Goal: Information Seeking & Learning: Learn about a topic

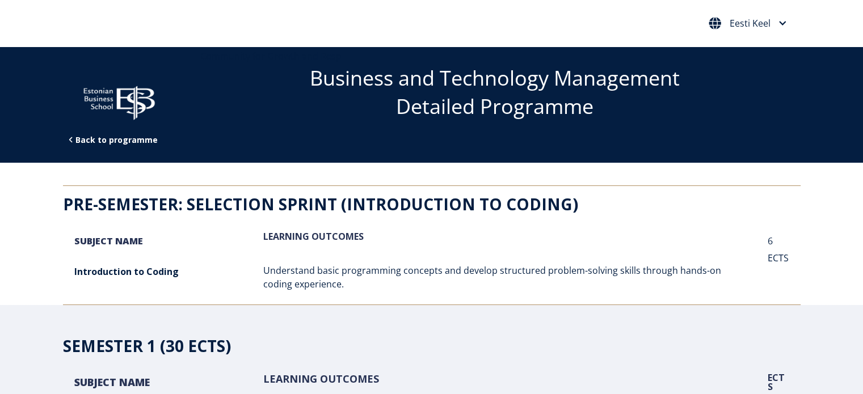
click at [747, 31] on div "Eesti Keel English Eesti Keel" at bounding box center [747, 23] width 83 height 19
click at [756, 22] on span "Eesti Keel" at bounding box center [749, 23] width 41 height 9
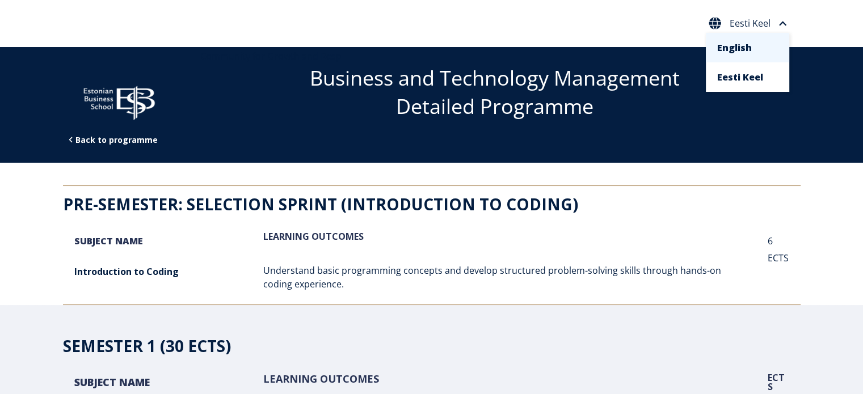
click at [757, 22] on span "Eesti Keel" at bounding box center [749, 23] width 41 height 9
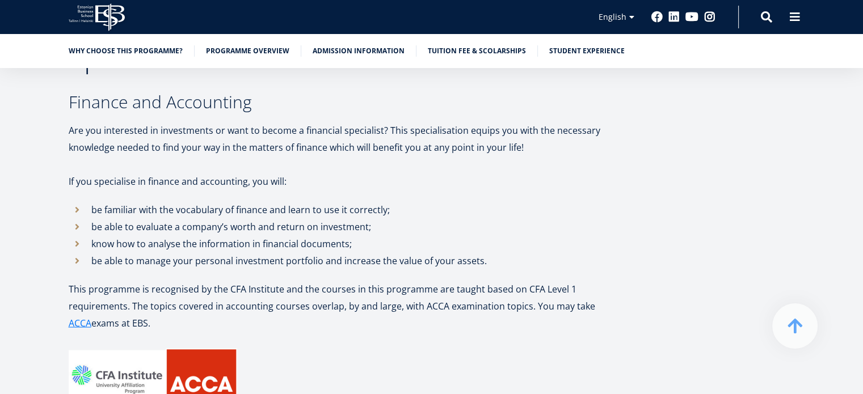
scroll to position [2326, 0]
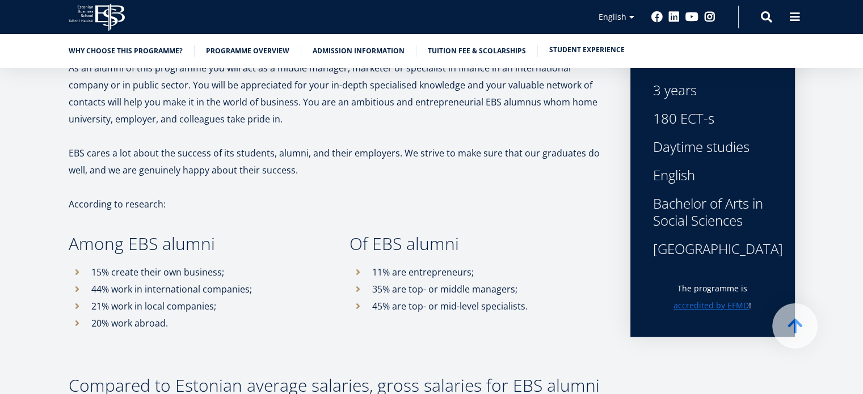
scroll to position [183, 0]
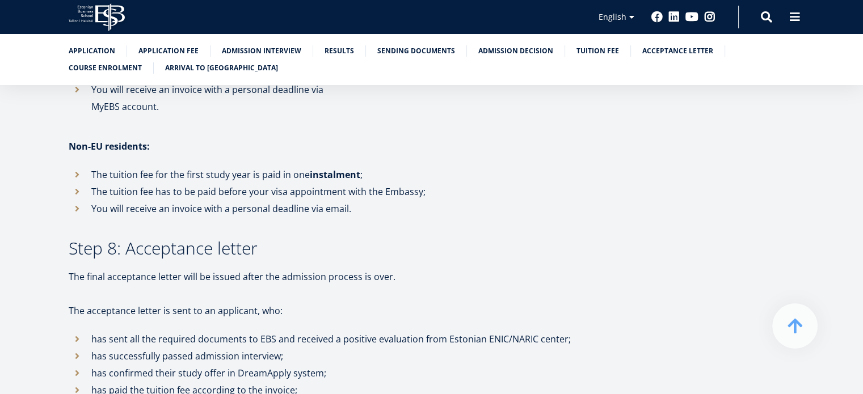
scroll to position [2780, 0]
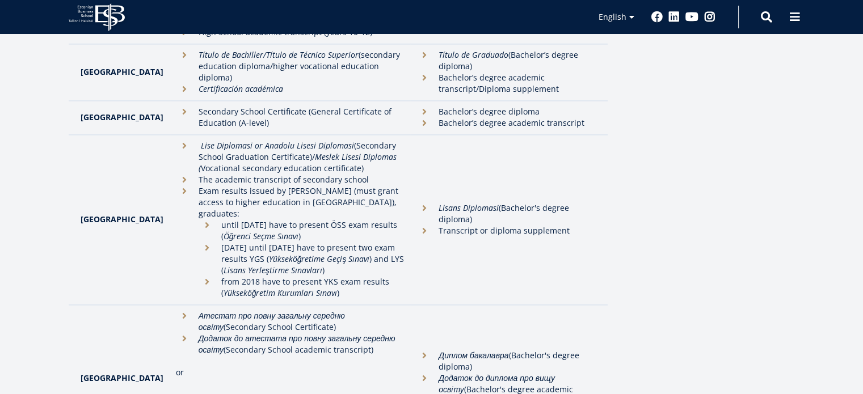
scroll to position [2950, 0]
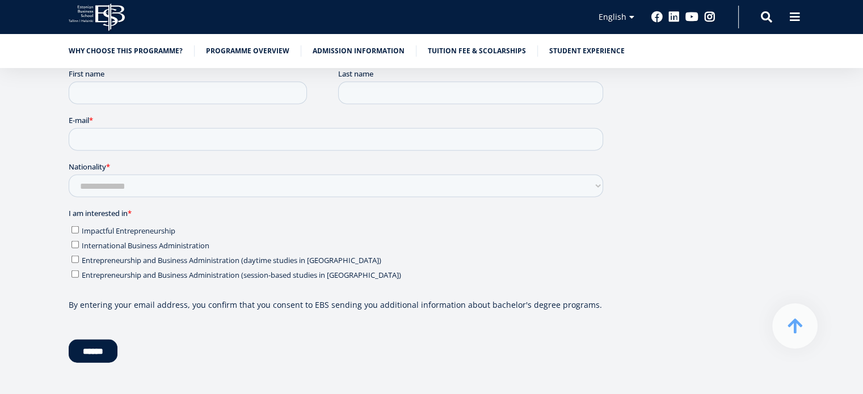
scroll to position [2950, 0]
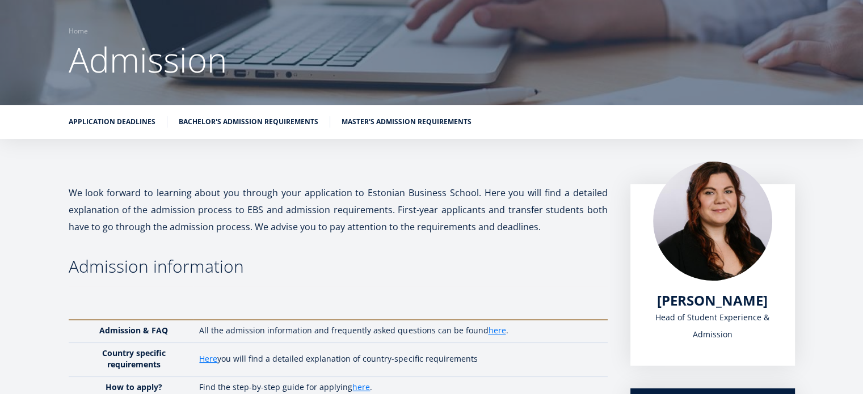
scroll to position [79, 0]
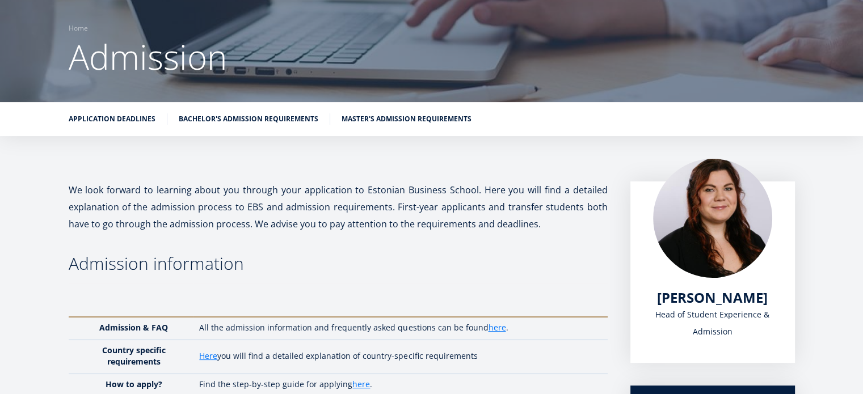
click at [249, 120] on link "Bachelor's admission requirements" at bounding box center [249, 118] width 140 height 11
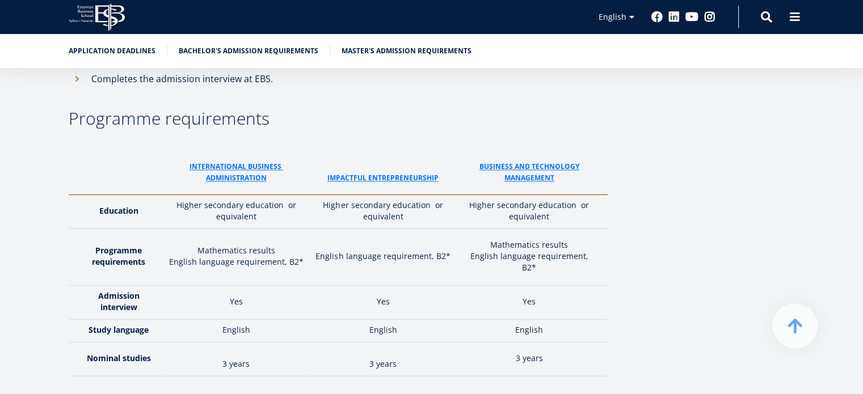
scroll to position [1593, 0]
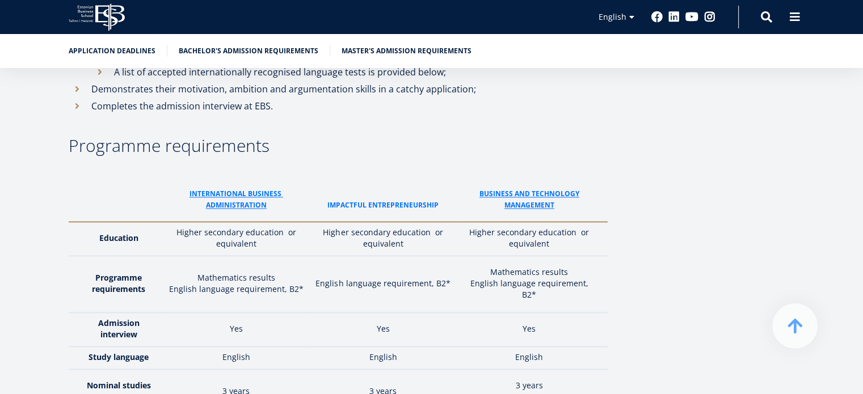
click at [385, 200] on link "ImPACTFUL ENTREPRENEURSHIP" at bounding box center [382, 205] width 111 height 11
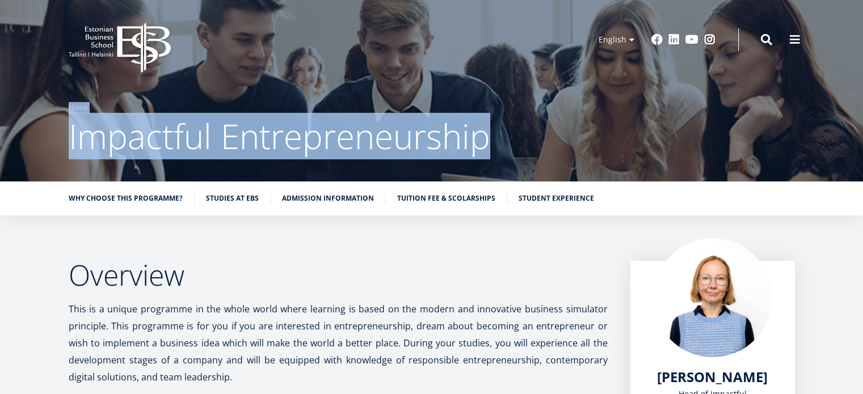
drag, startPoint x: 65, startPoint y: 133, endPoint x: 518, endPoint y: 124, distance: 452.7
click at [518, 124] on div "Breadcrumb Home Impactful Entrepreneurship" at bounding box center [431, 130] width 817 height 57
copy div "Breadcrumb Home Impactful Entrepreneurship"
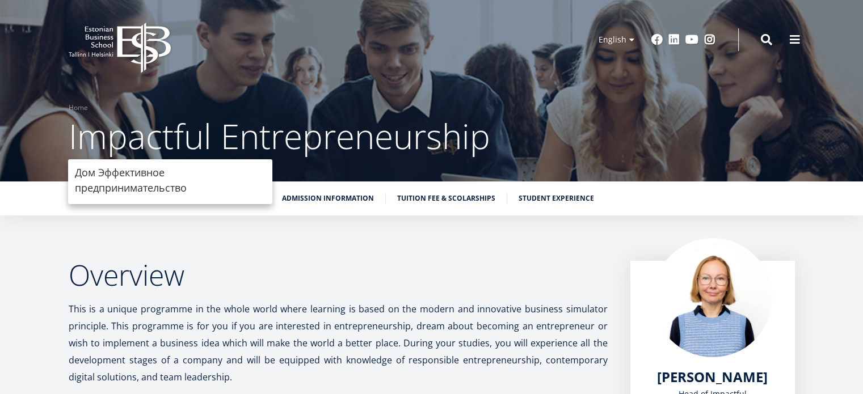
click at [229, 96] on div at bounding box center [431, 91] width 863 height 182
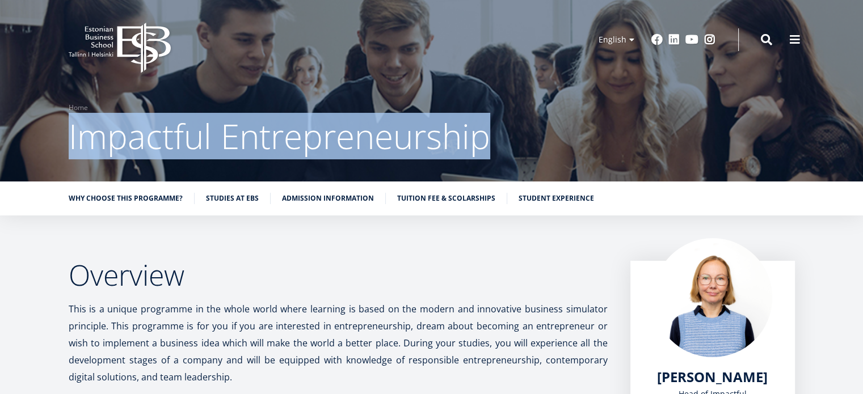
drag, startPoint x: 420, startPoint y: 146, endPoint x: 78, endPoint y: 134, distance: 341.7
click at [72, 139] on h1 "Impactful Entrepreneurship" at bounding box center [432, 135] width 726 height 45
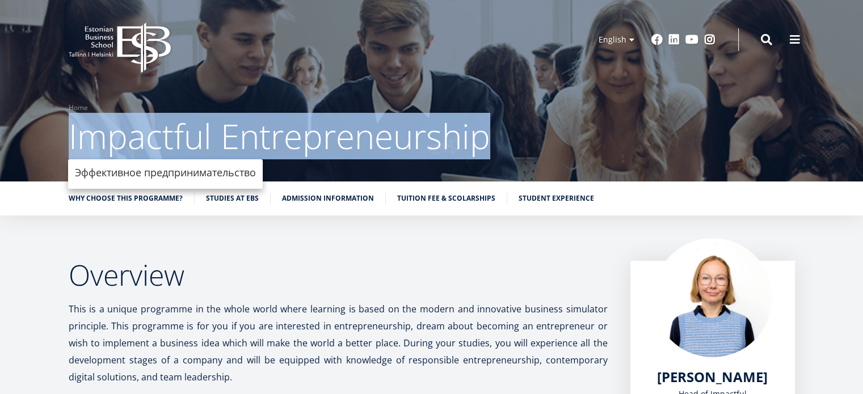
copy span "Impactful Entrepreneurship"
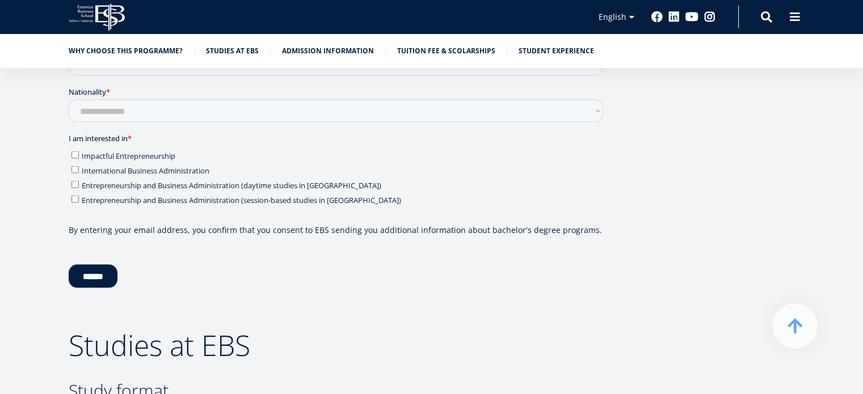
scroll to position [2439, 0]
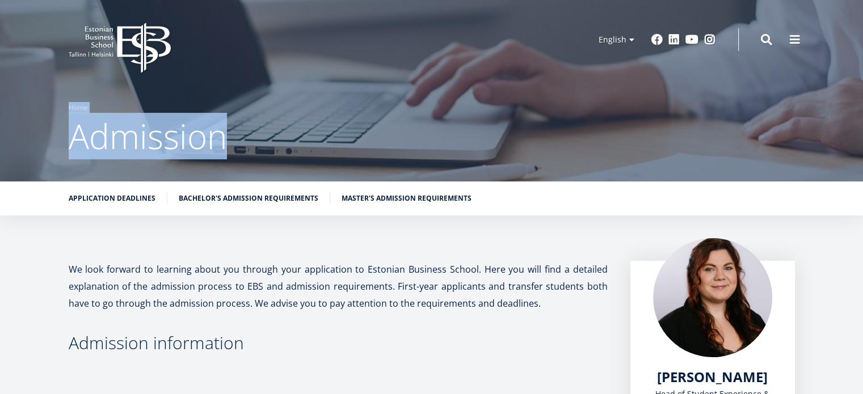
drag, startPoint x: 77, startPoint y: 138, endPoint x: 220, endPoint y: 130, distance: 143.2
click at [220, 130] on div "Breadcrumb Home Admission" at bounding box center [431, 130] width 817 height 57
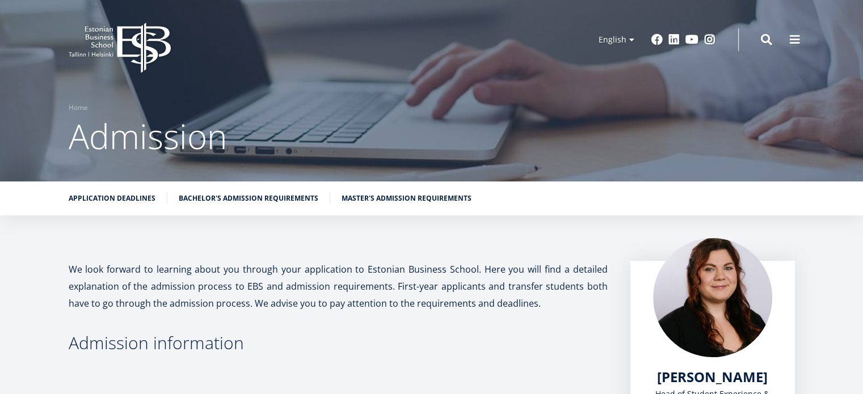
click at [204, 272] on p "We look forward to learning about you through your application to Estonian Busi…" at bounding box center [338, 286] width 539 height 51
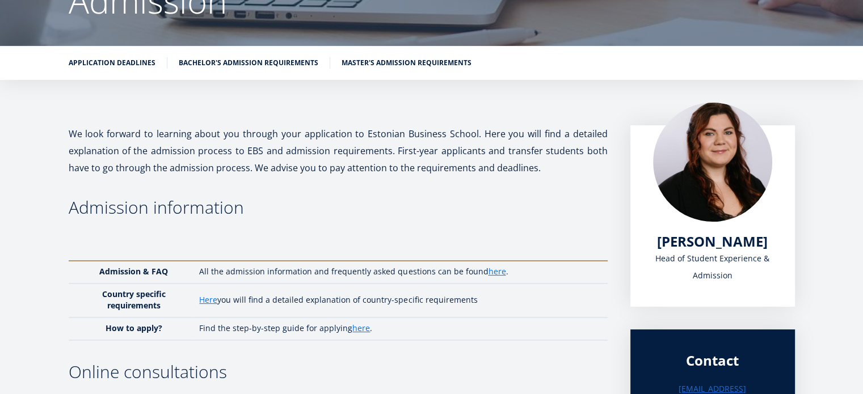
scroll to position [136, 0]
click at [259, 71] on ul "Application deadlines Bachelor's admission requirements Master's admission requ…" at bounding box center [425, 65] width 737 height 17
click at [262, 66] on link "Bachelor's admission requirements" at bounding box center [249, 61] width 140 height 11
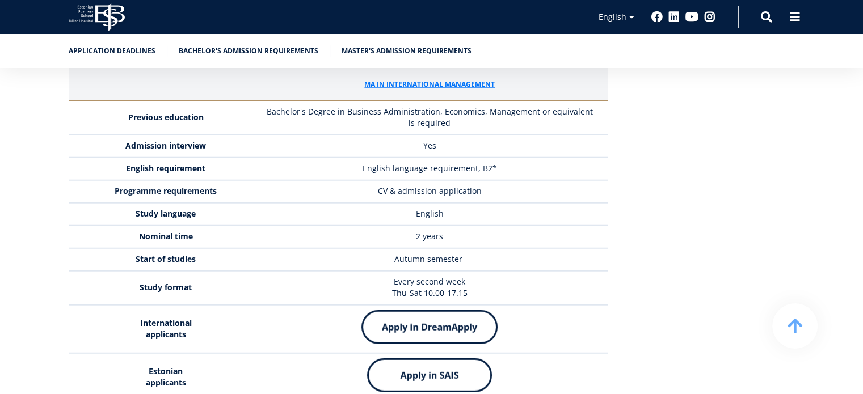
scroll to position [2897, 0]
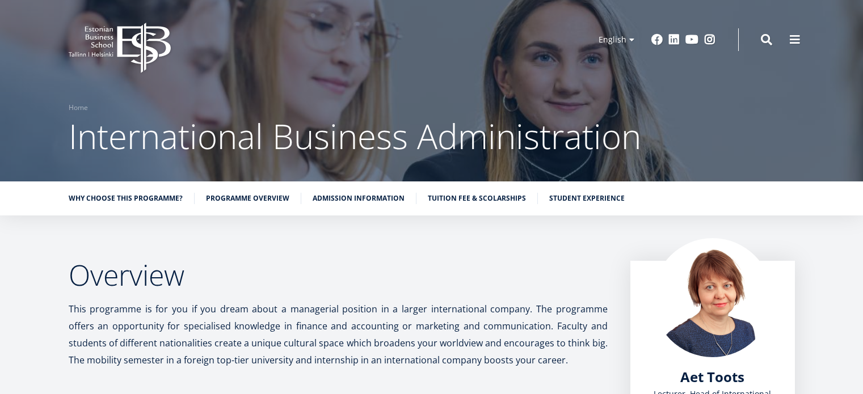
click at [355, 193] on ul "Why choose this programme? Programme overview Admission information Tuition fee…" at bounding box center [425, 201] width 737 height 17
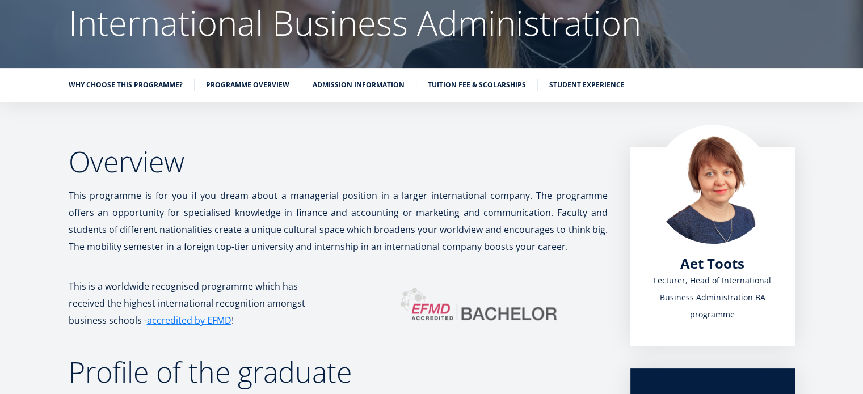
click at [357, 87] on link "Admission information" at bounding box center [359, 84] width 92 height 11
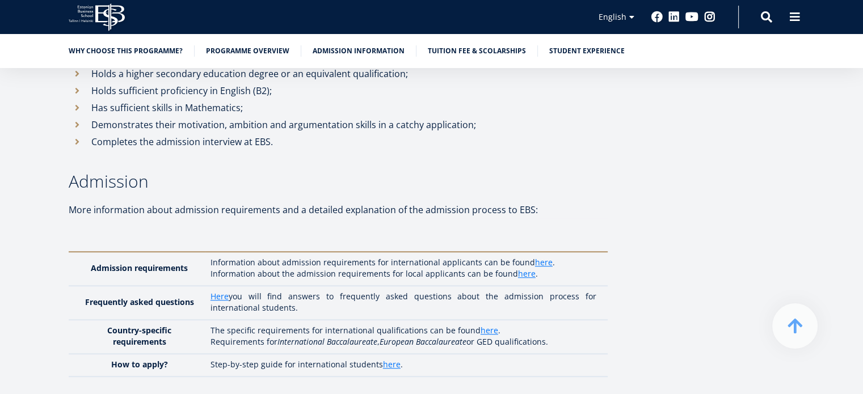
scroll to position [5175, 0]
